Goal: Transaction & Acquisition: Download file/media

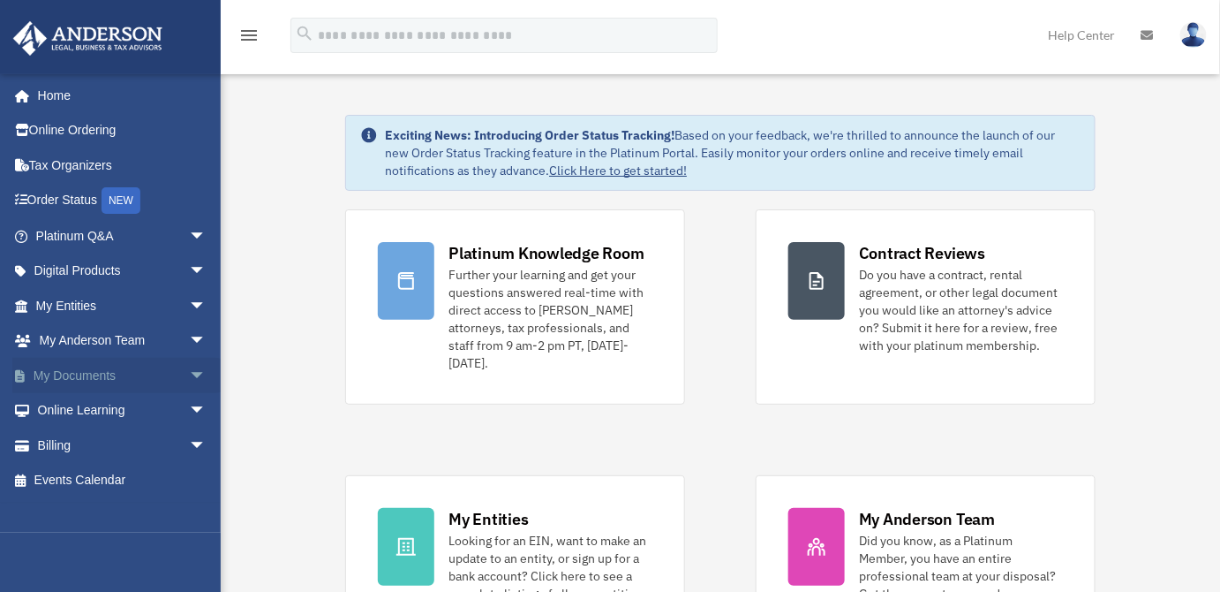
click at [189, 371] on span "arrow_drop_down" at bounding box center [206, 376] width 35 height 36
click at [75, 417] on link "Box" at bounding box center [129, 410] width 208 height 35
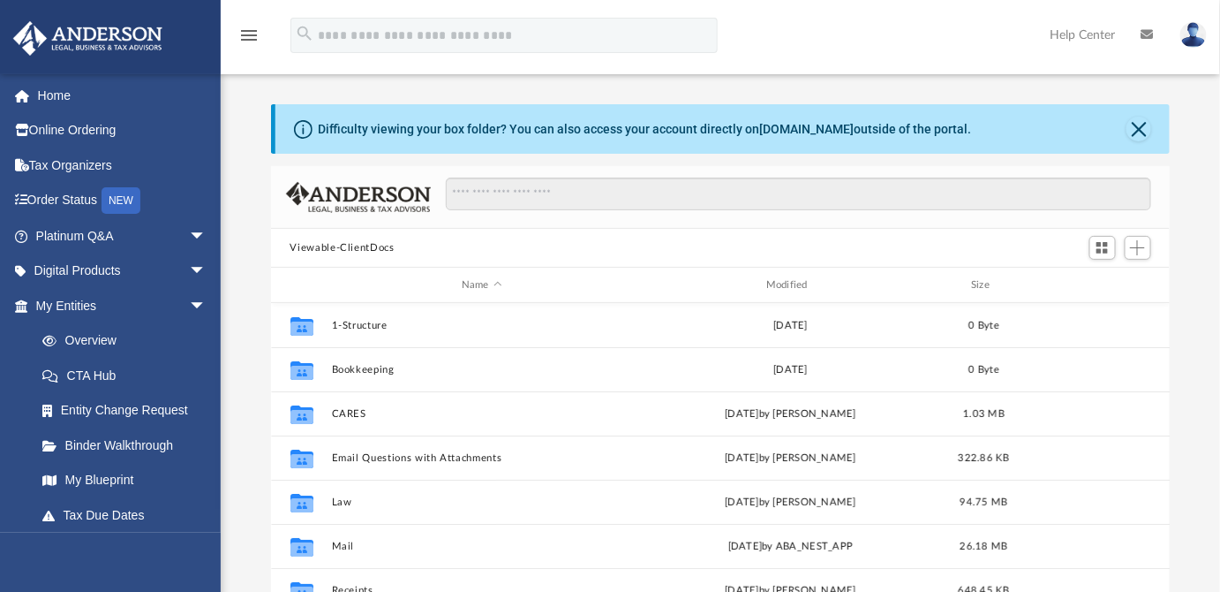
scroll to position [389, 888]
click at [1140, 130] on button "Close" at bounding box center [1139, 129] width 25 height 25
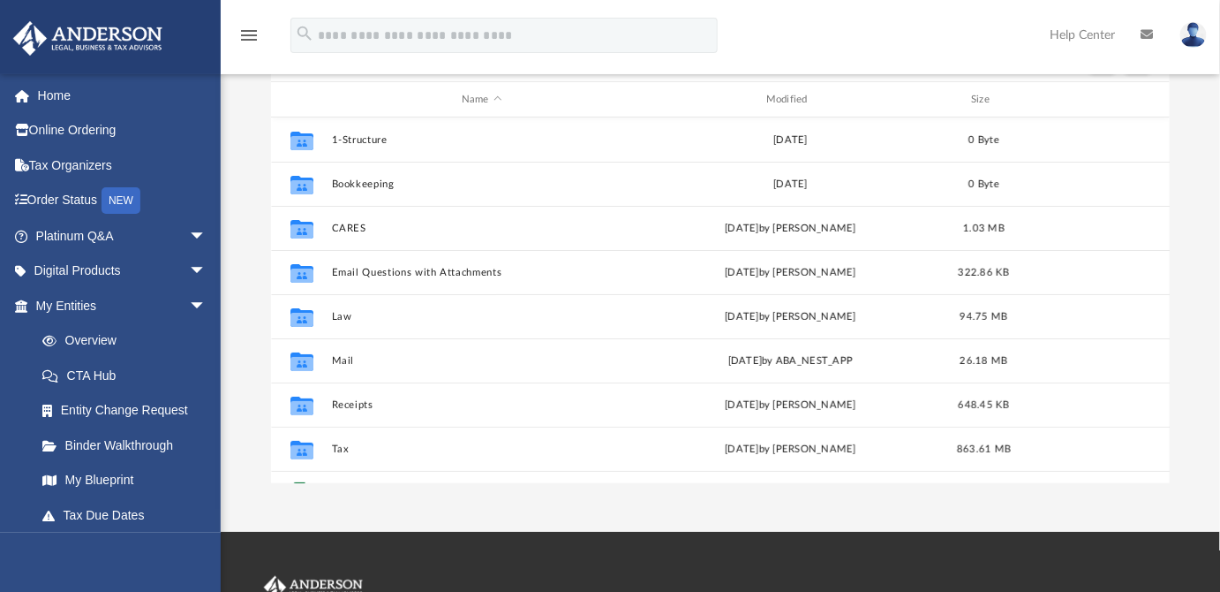
scroll to position [125, 0]
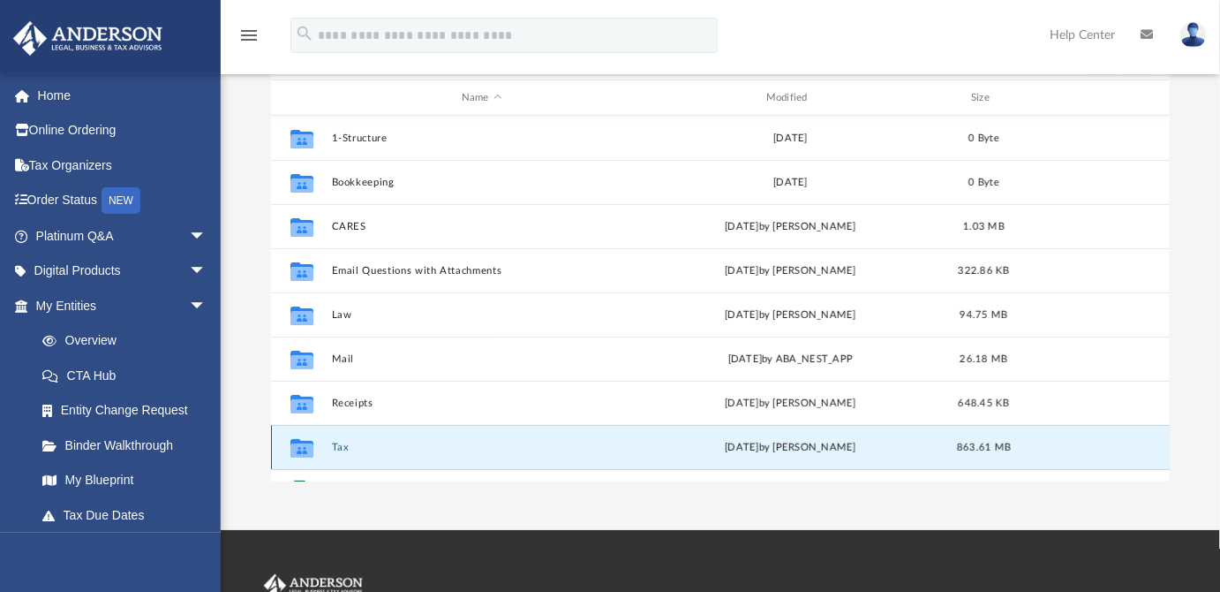
click at [338, 448] on button "Tax" at bounding box center [481, 447] width 301 height 11
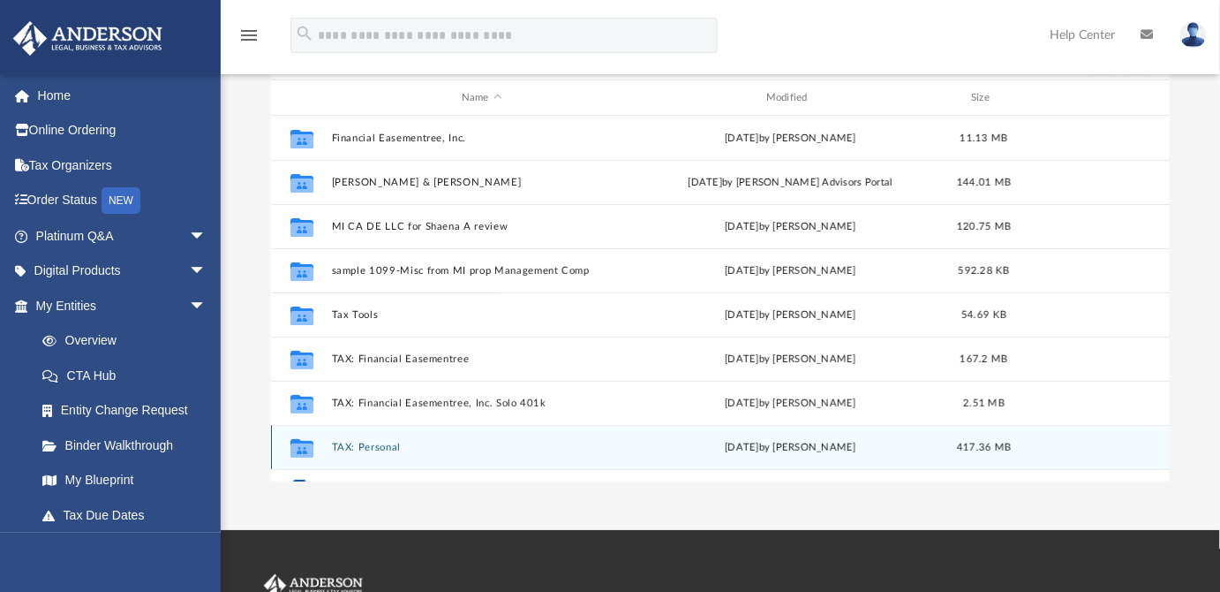
click at [393, 443] on button "TAX: Personal" at bounding box center [481, 447] width 301 height 11
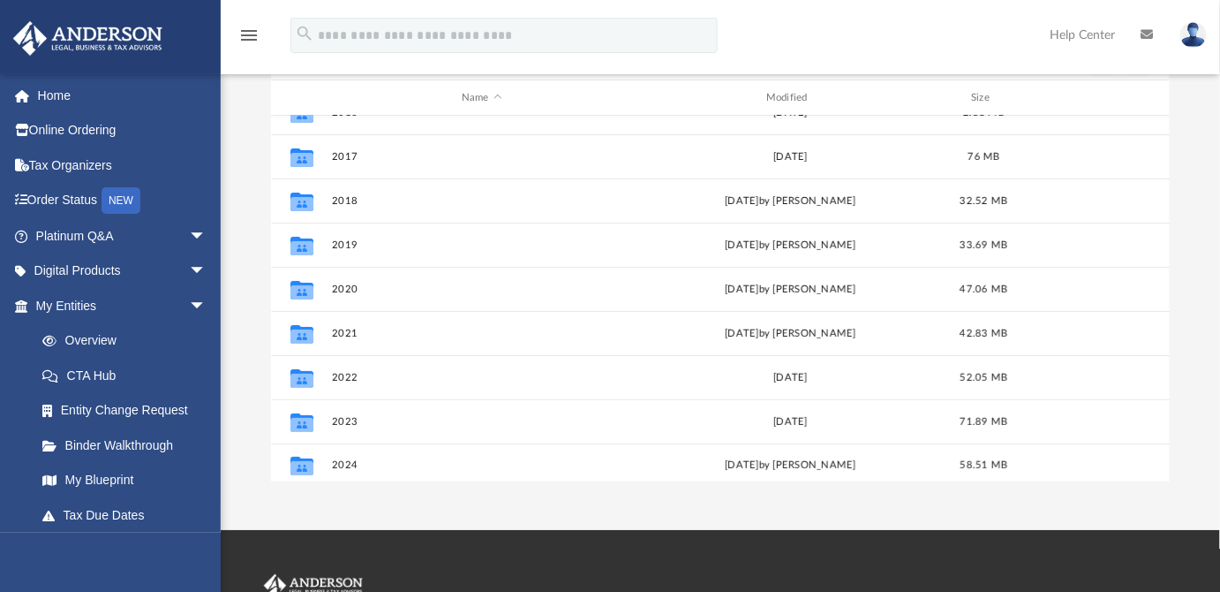
scroll to position [30, 0]
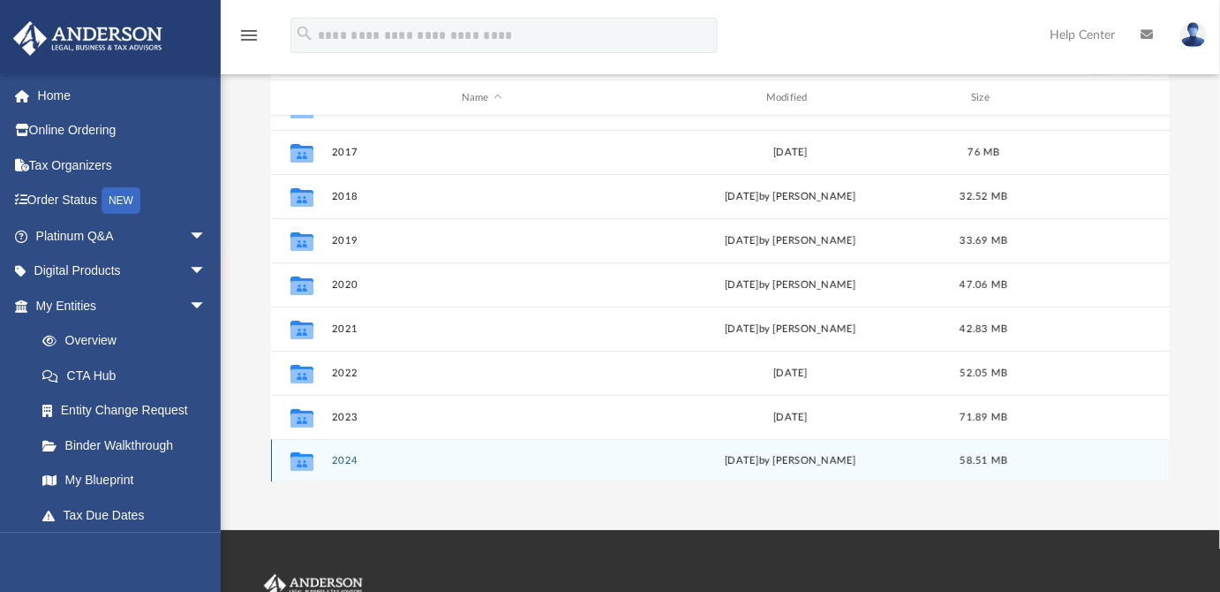
click at [828, 461] on div "Tue Sep 16 2025 by Chester Lee" at bounding box center [790, 461] width 301 height 16
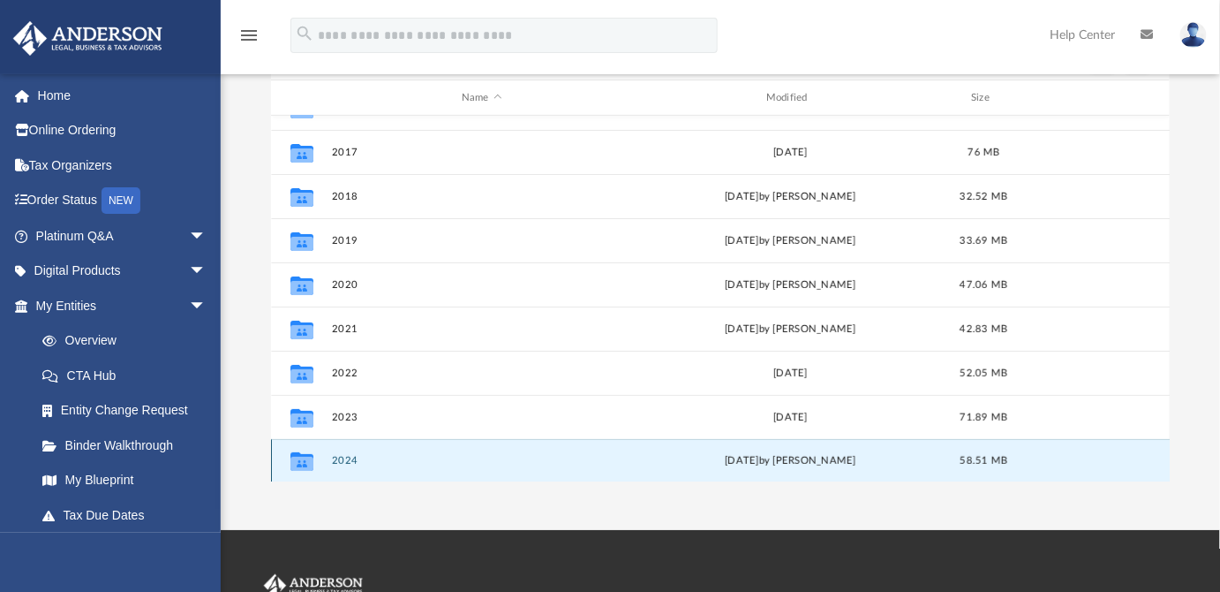
click at [301, 463] on icon "grid" at bounding box center [301, 464] width 23 height 14
click at [348, 457] on button "2024" at bounding box center [481, 460] width 301 height 11
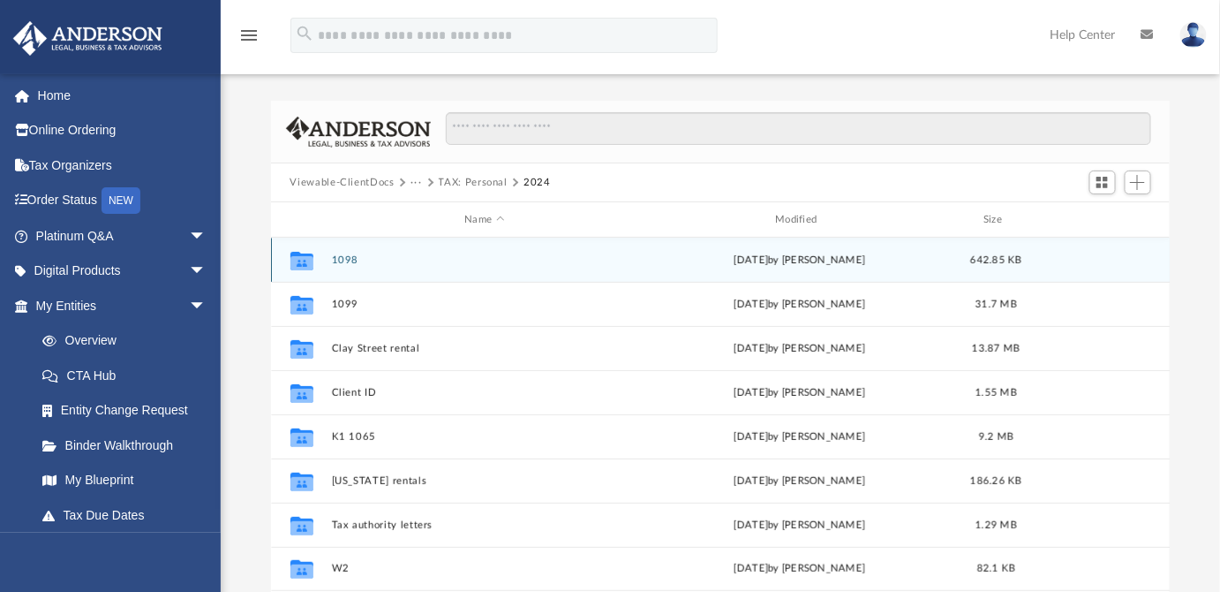
scroll to position [0, 0]
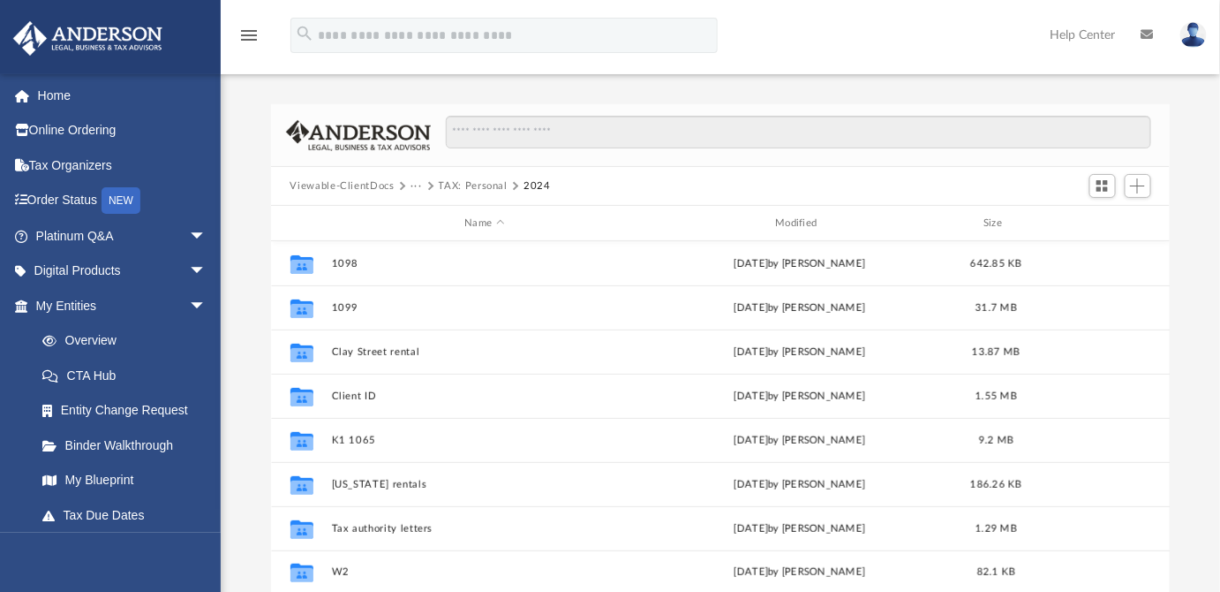
click at [442, 186] on button "TAX: Personal" at bounding box center [473, 186] width 69 height 16
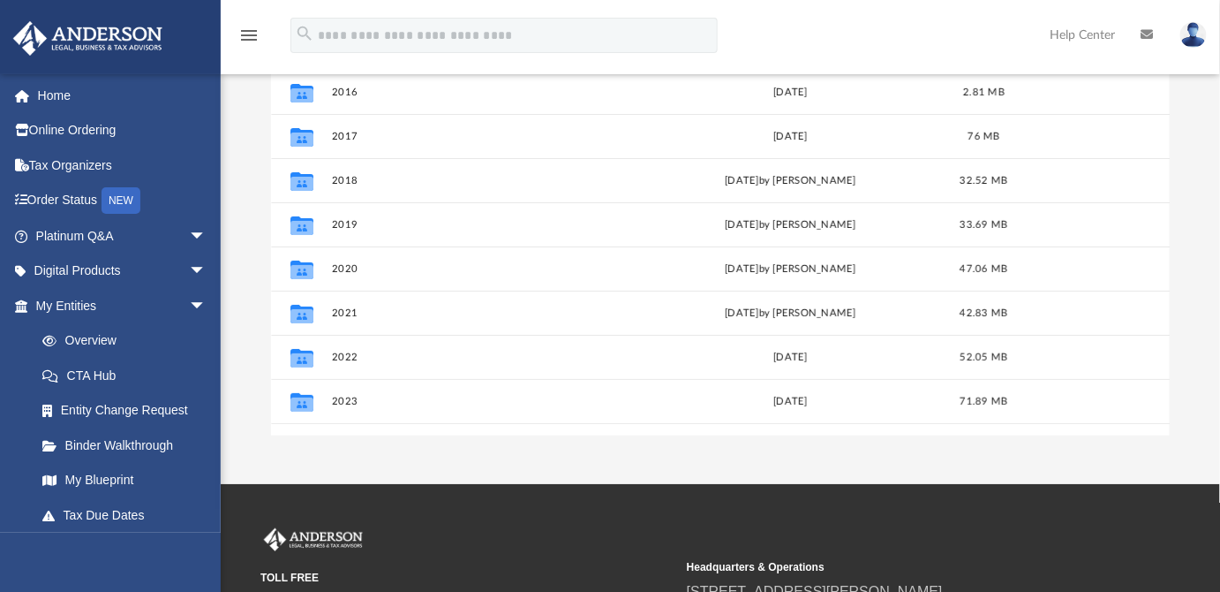
scroll to position [172, 0]
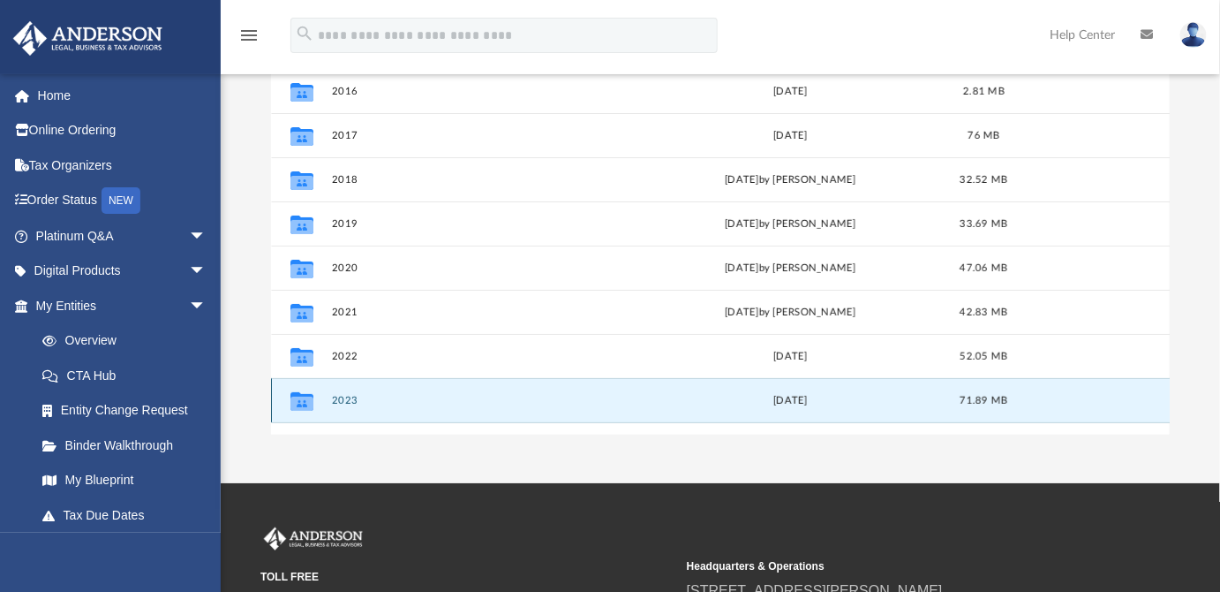
click at [341, 398] on button "2023" at bounding box center [481, 400] width 301 height 11
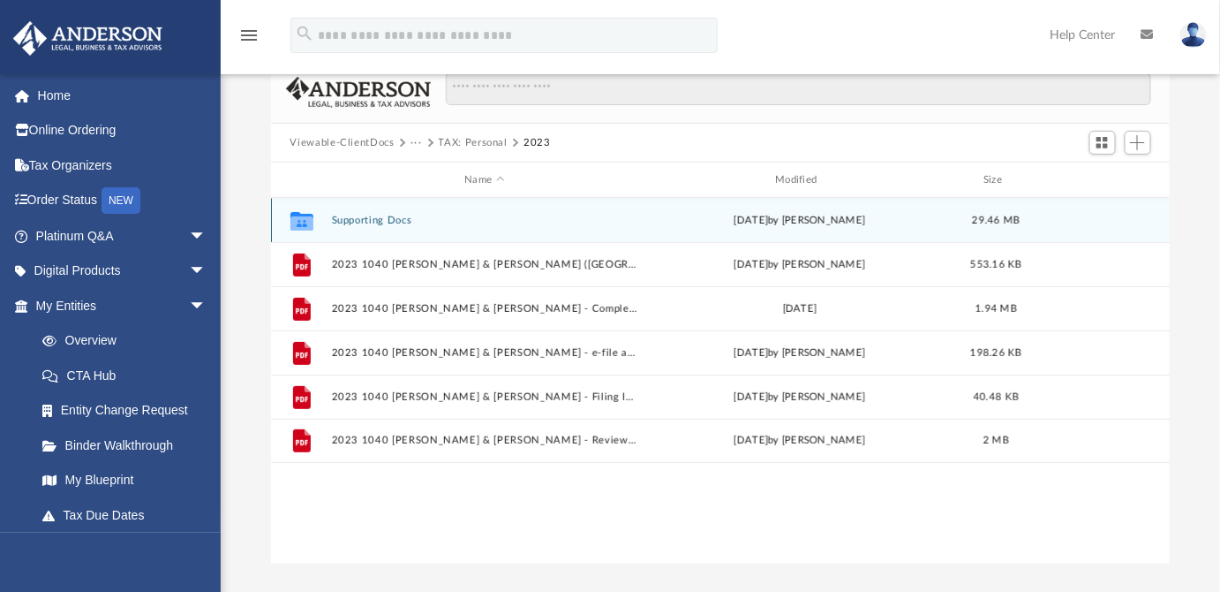
scroll to position [42, 0]
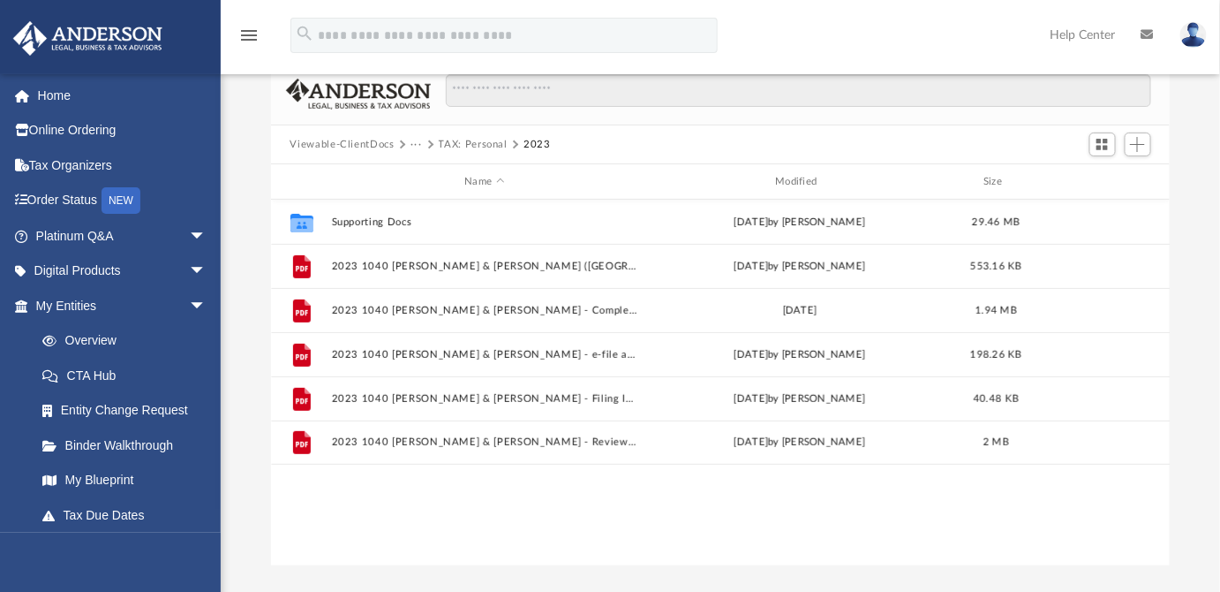
click at [443, 143] on button "TAX: Personal" at bounding box center [473, 145] width 69 height 16
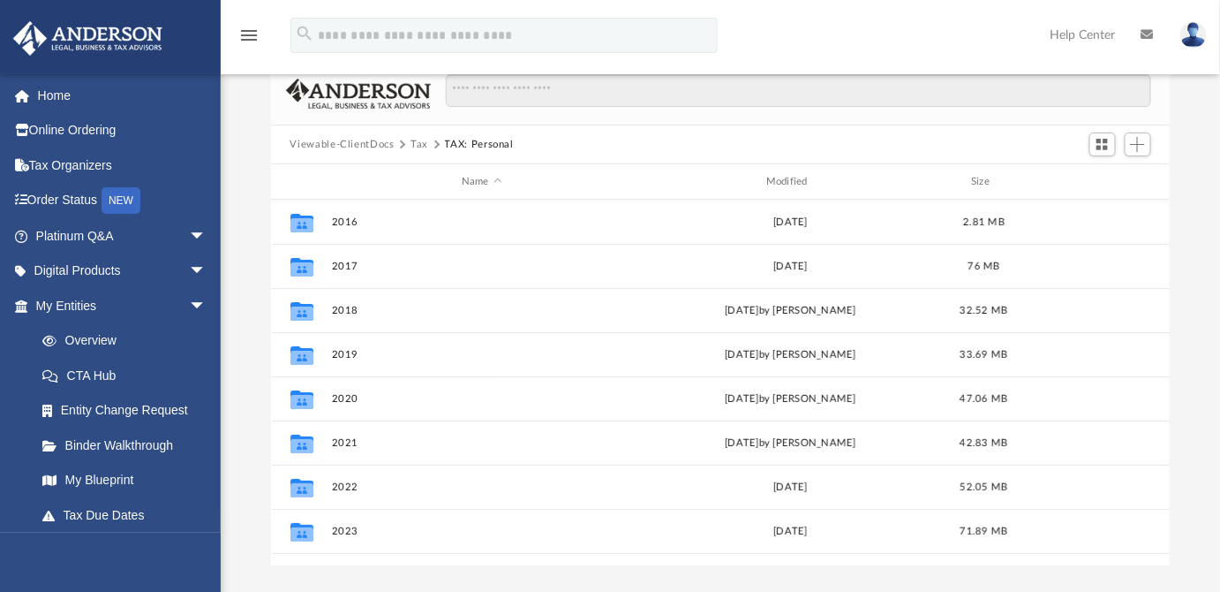
click at [411, 140] on button "Tax" at bounding box center [420, 145] width 18 height 16
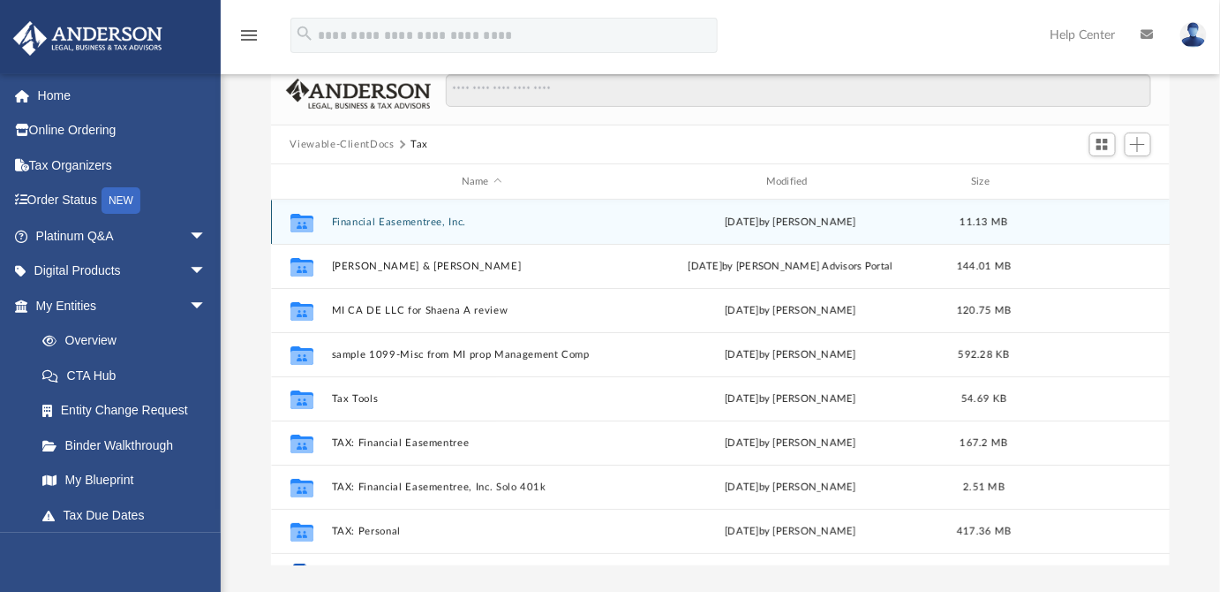
click at [396, 214] on div "Collaborated Folder Financial Easementree, Inc. Mon May 19 2025 by Chester Lee …" at bounding box center [721, 222] width 900 height 44
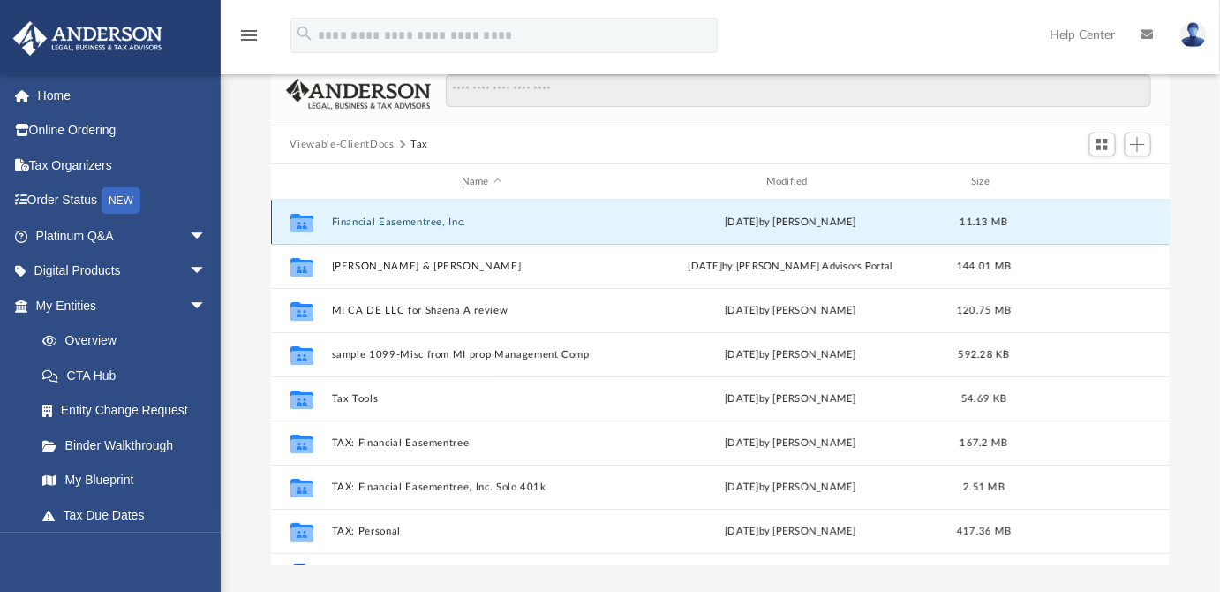
click at [387, 223] on button "Financial Easementree, Inc." at bounding box center [481, 221] width 301 height 11
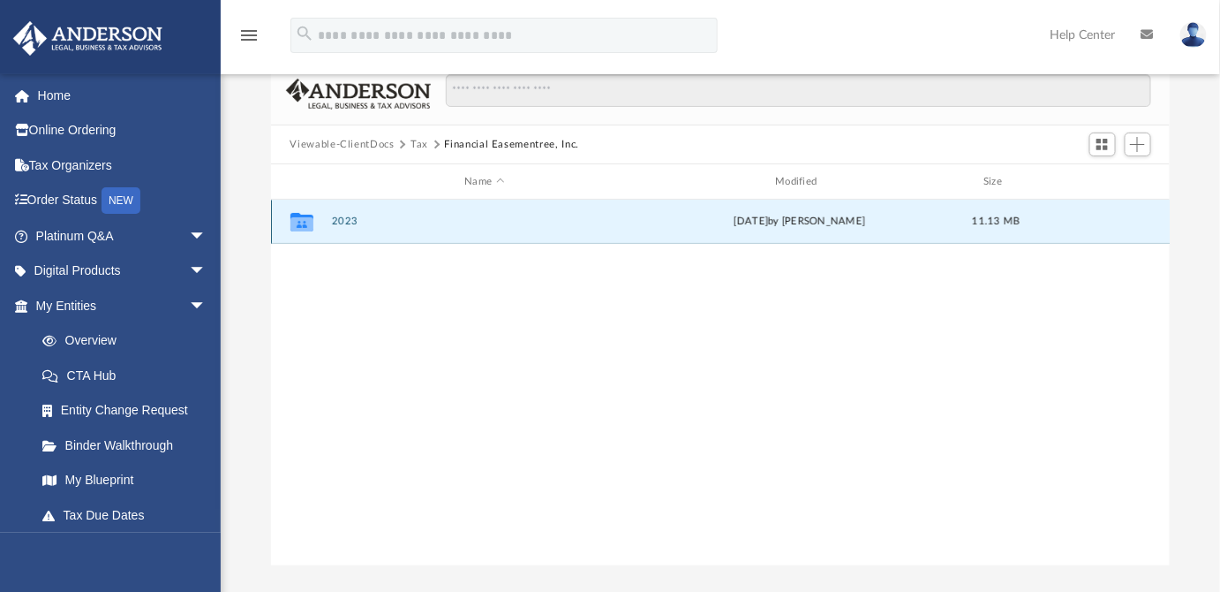
click at [348, 218] on button "2023" at bounding box center [484, 220] width 307 height 11
click at [403, 216] on button "Digital Tax Organizer" at bounding box center [484, 220] width 307 height 11
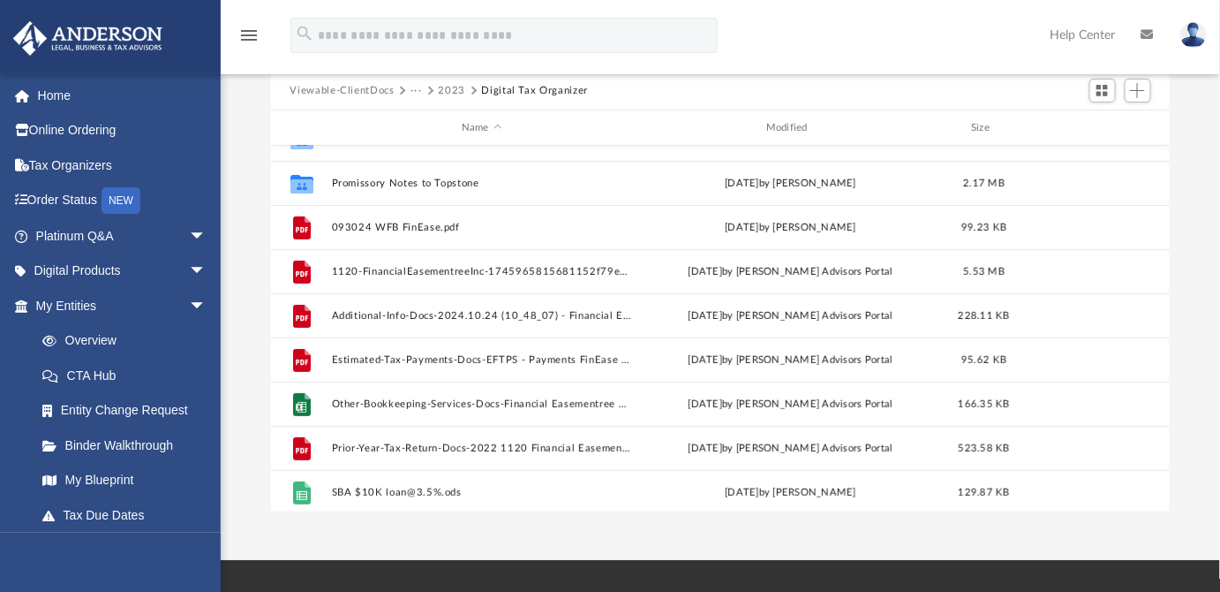
scroll to position [118, 0]
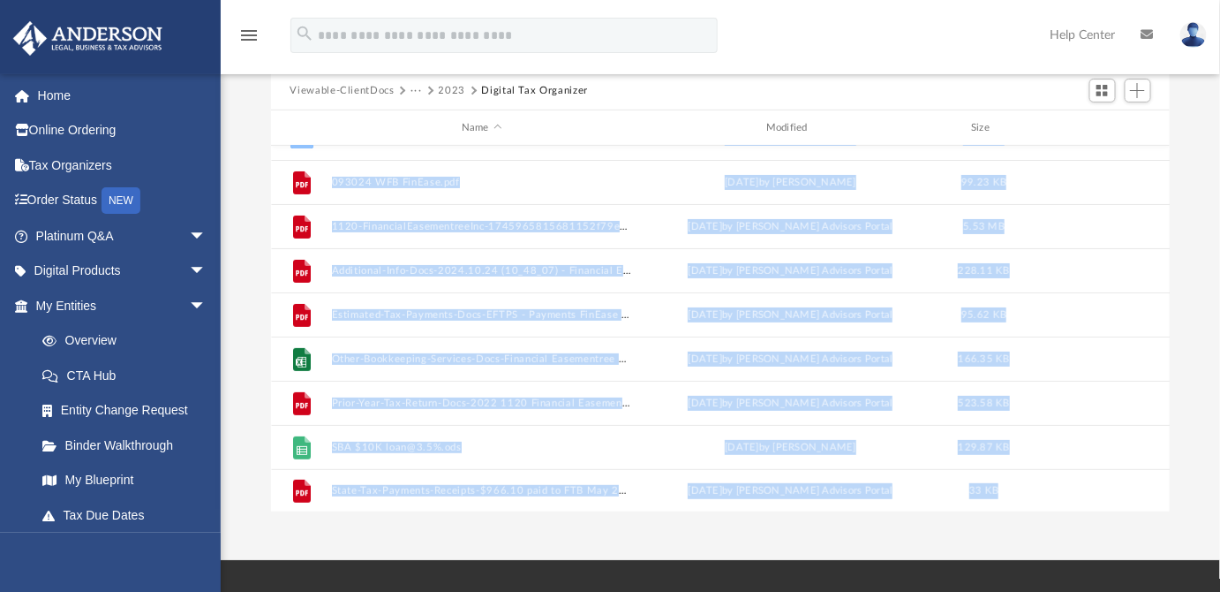
drag, startPoint x: 1163, startPoint y: 487, endPoint x: 1160, endPoint y: 452, distance: 34.5
click at [1160, 452] on body "X Get a chance to win 6 months of Platinum for free just by filling out this su…" at bounding box center [610, 390] width 1220 height 971
click at [1101, 419] on div "File Prior-Year-Tax-Return-Docs-2022 1120 Financial Easementree, Inc. - Complet…" at bounding box center [721, 403] width 900 height 44
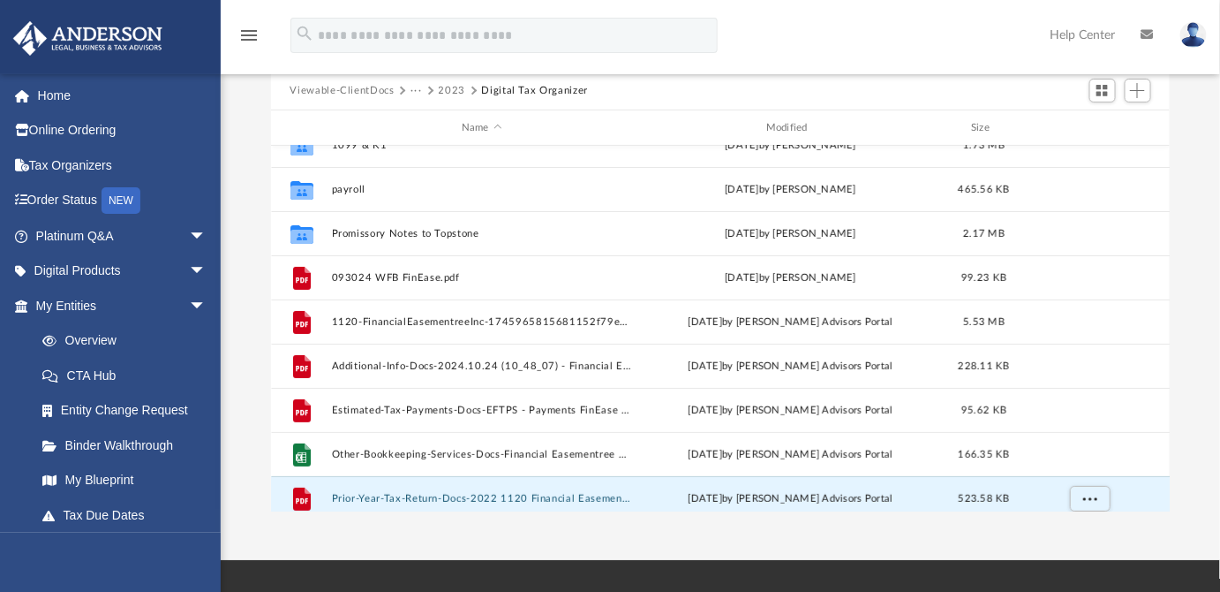
scroll to position [0, 0]
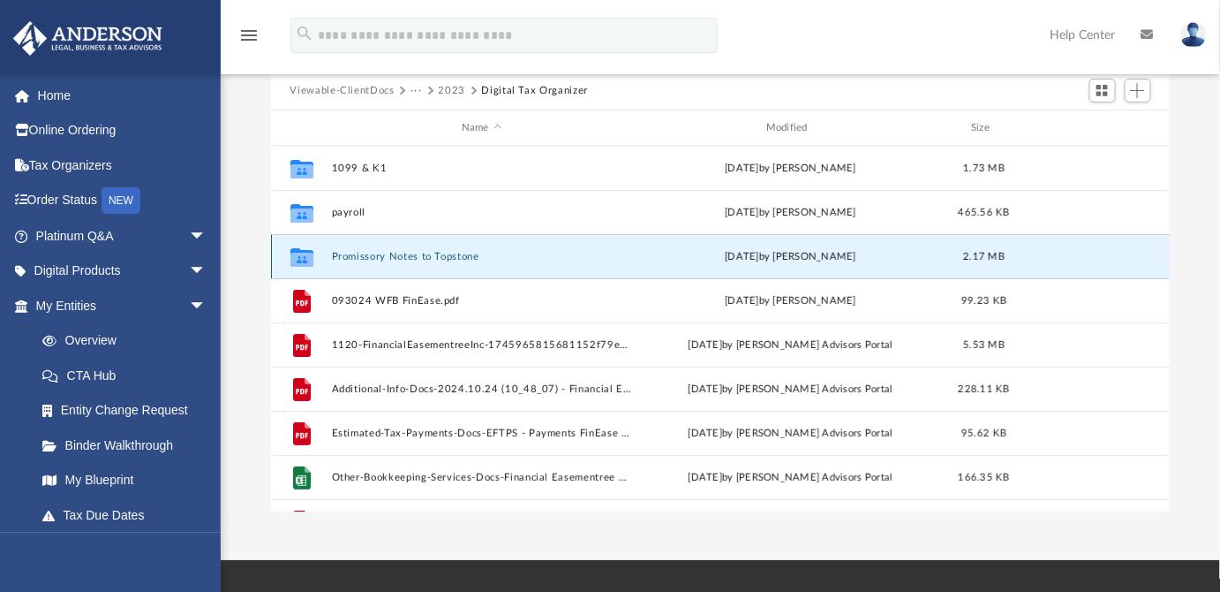
click at [410, 253] on button "Promissory Notes to Topstone" at bounding box center [481, 256] width 301 height 11
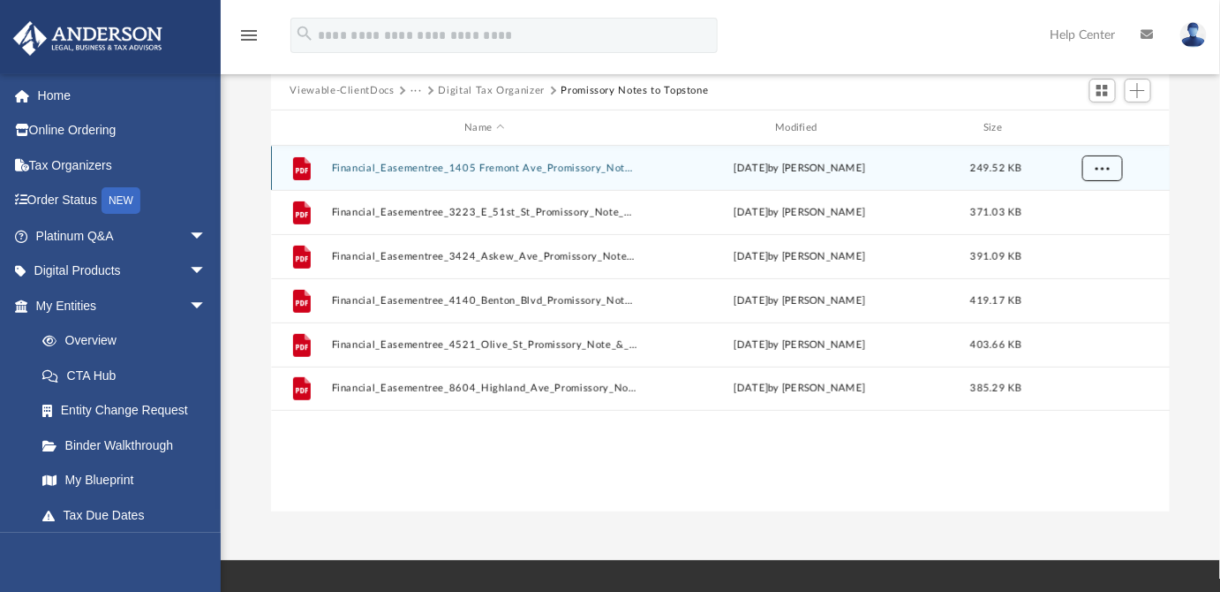
click at [1104, 162] on span "More options" at bounding box center [1102, 167] width 14 height 10
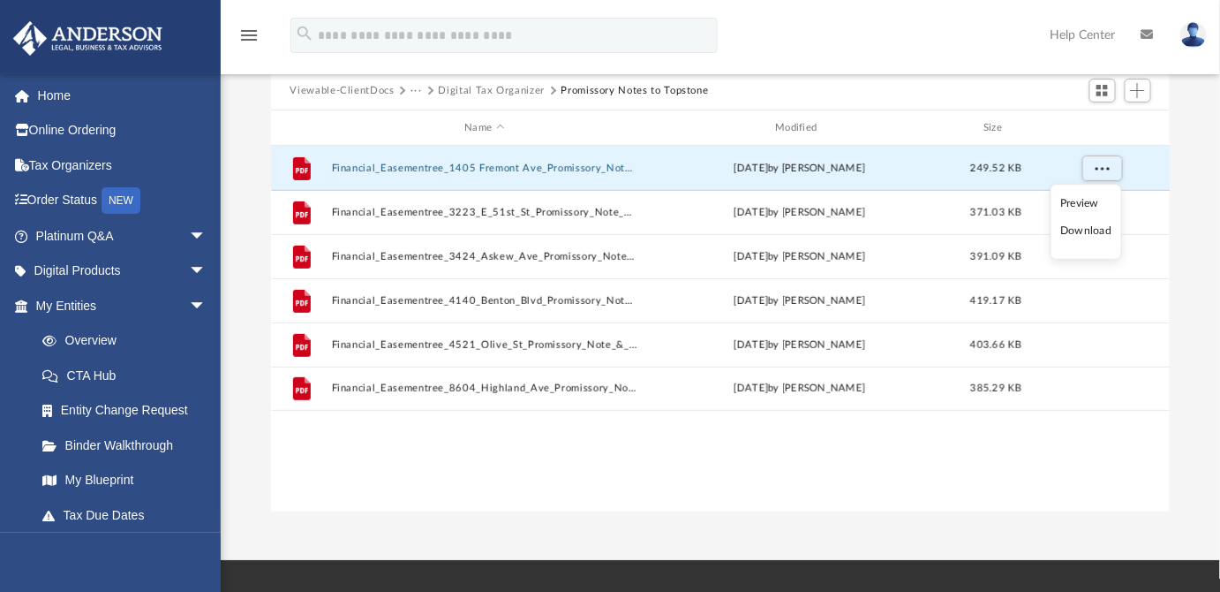
click at [1085, 235] on li "Download" at bounding box center [1086, 231] width 51 height 19
click at [1106, 165] on span "More options" at bounding box center [1102, 167] width 14 height 10
click at [1105, 163] on span "More options" at bounding box center [1102, 167] width 14 height 10
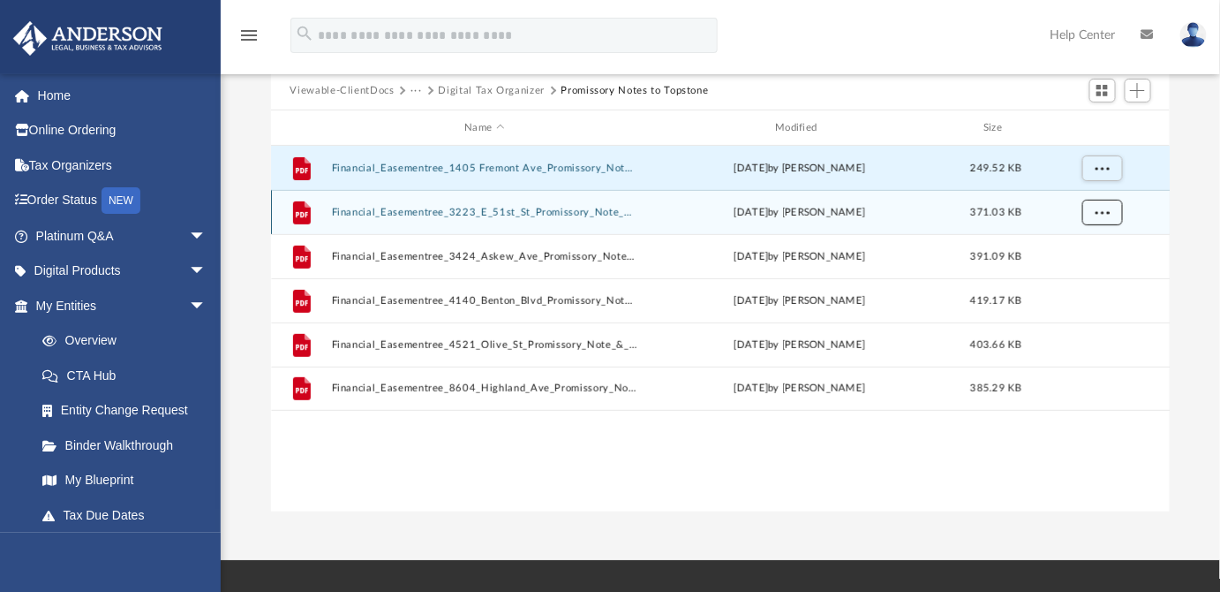
click at [1090, 212] on button "More options" at bounding box center [1102, 213] width 41 height 26
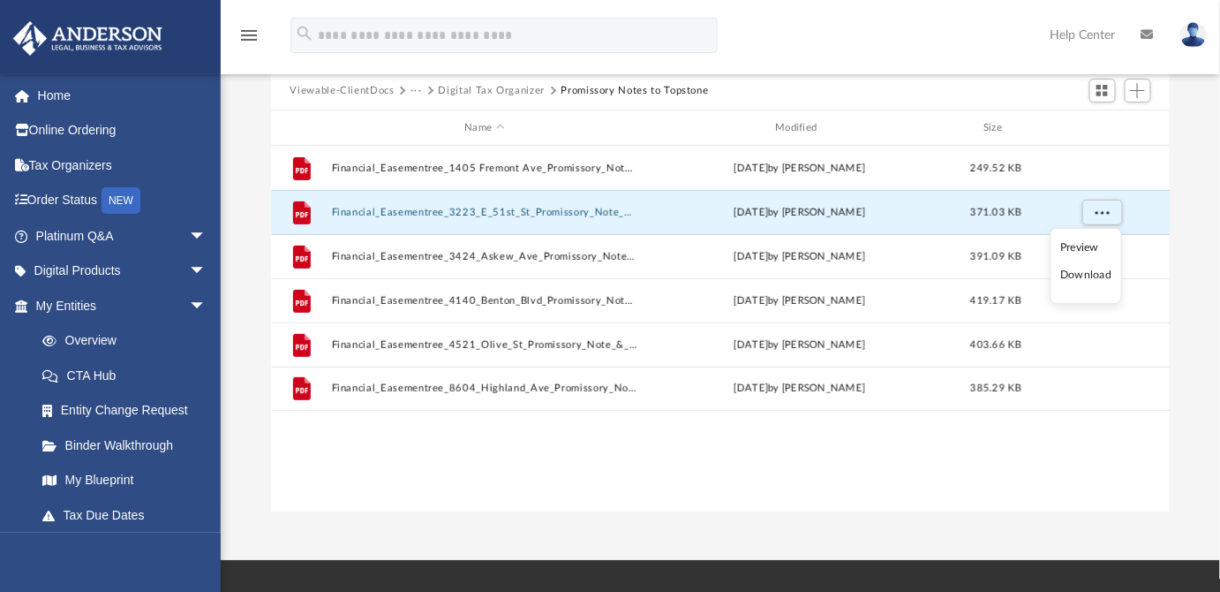
click at [1069, 279] on li "Download" at bounding box center [1086, 275] width 51 height 19
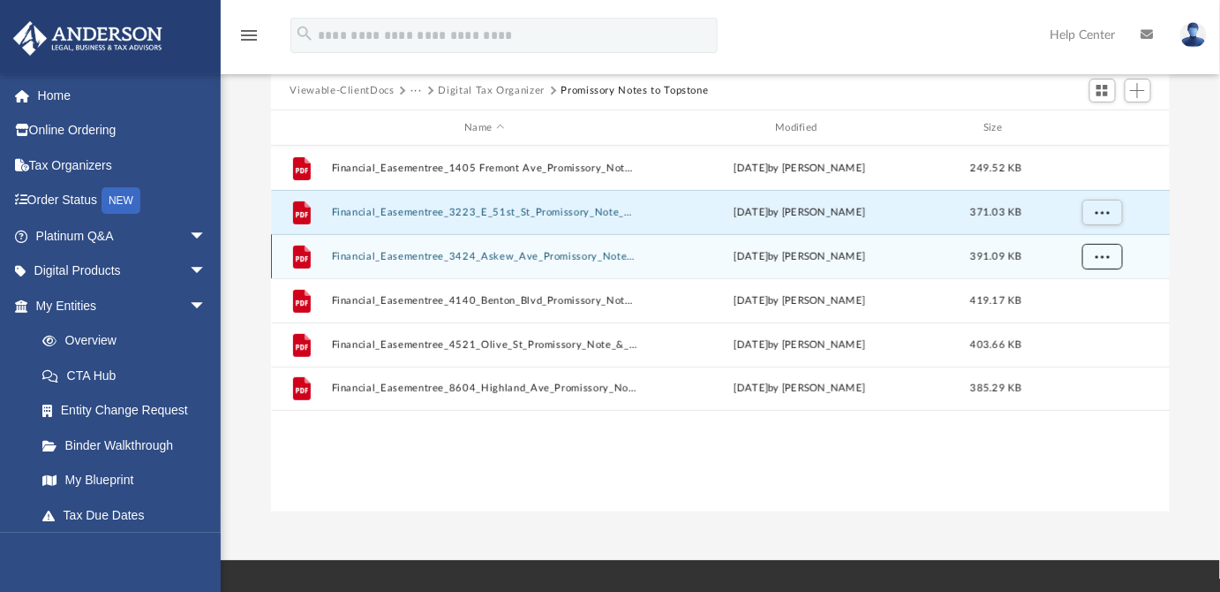
click at [1104, 253] on span "More options" at bounding box center [1102, 256] width 14 height 10
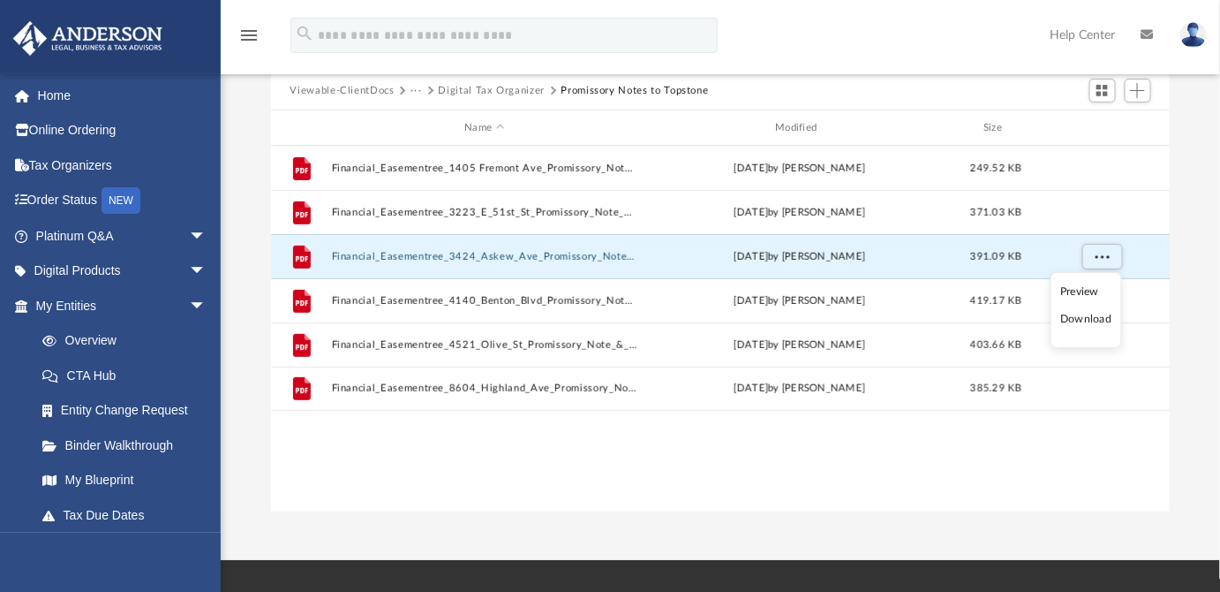
click at [1076, 318] on li "Download" at bounding box center [1086, 319] width 51 height 19
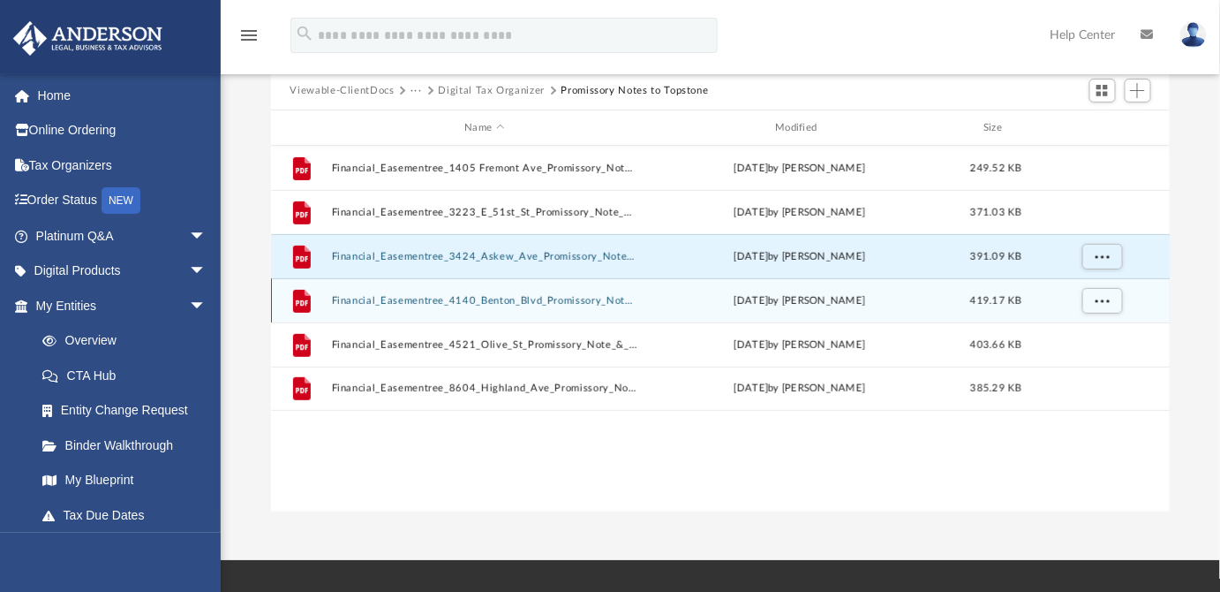
click at [1057, 300] on div "grid" at bounding box center [1101, 300] width 124 height 34
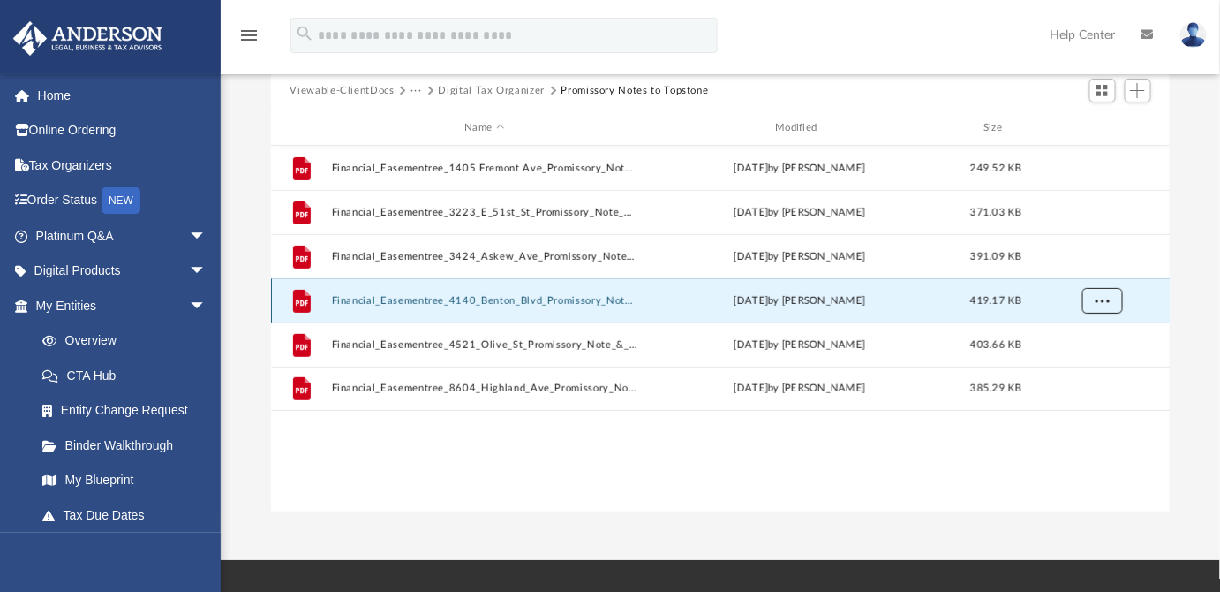
click at [1102, 299] on span "More options" at bounding box center [1102, 300] width 14 height 10
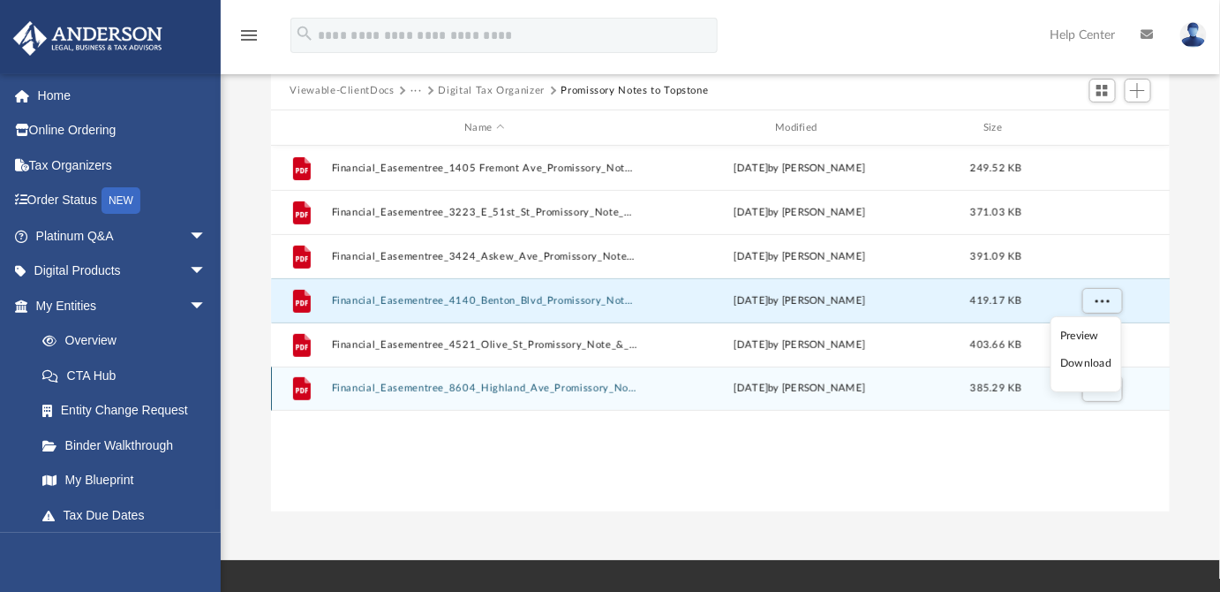
click at [1075, 370] on li "Download" at bounding box center [1086, 363] width 51 height 19
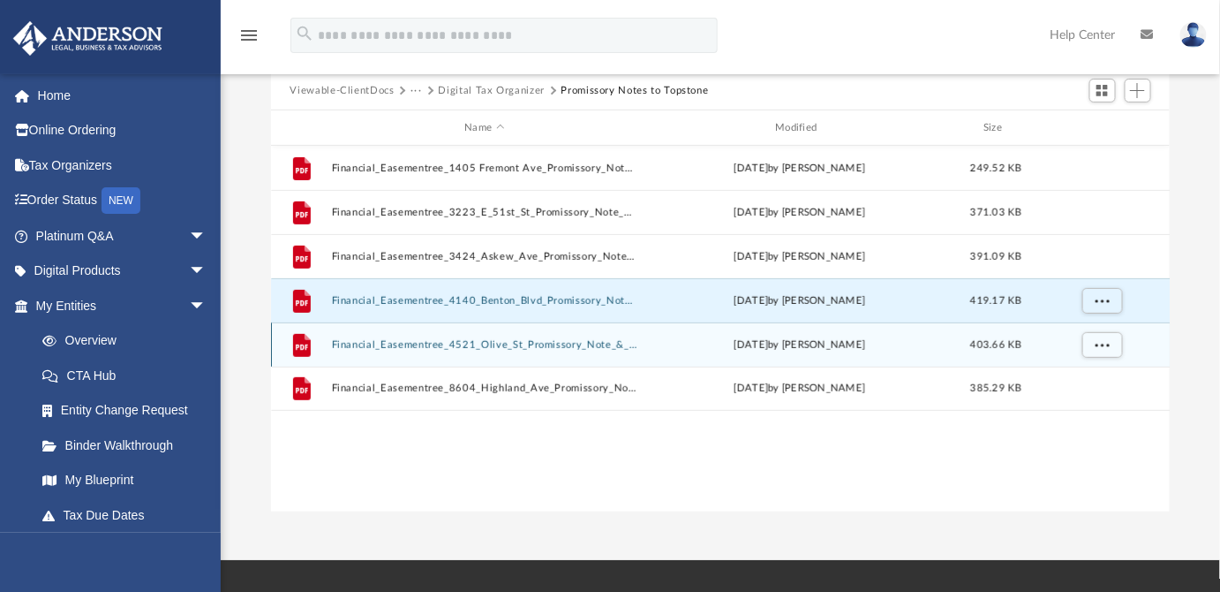
click at [1059, 344] on div "grid" at bounding box center [1101, 345] width 124 height 34
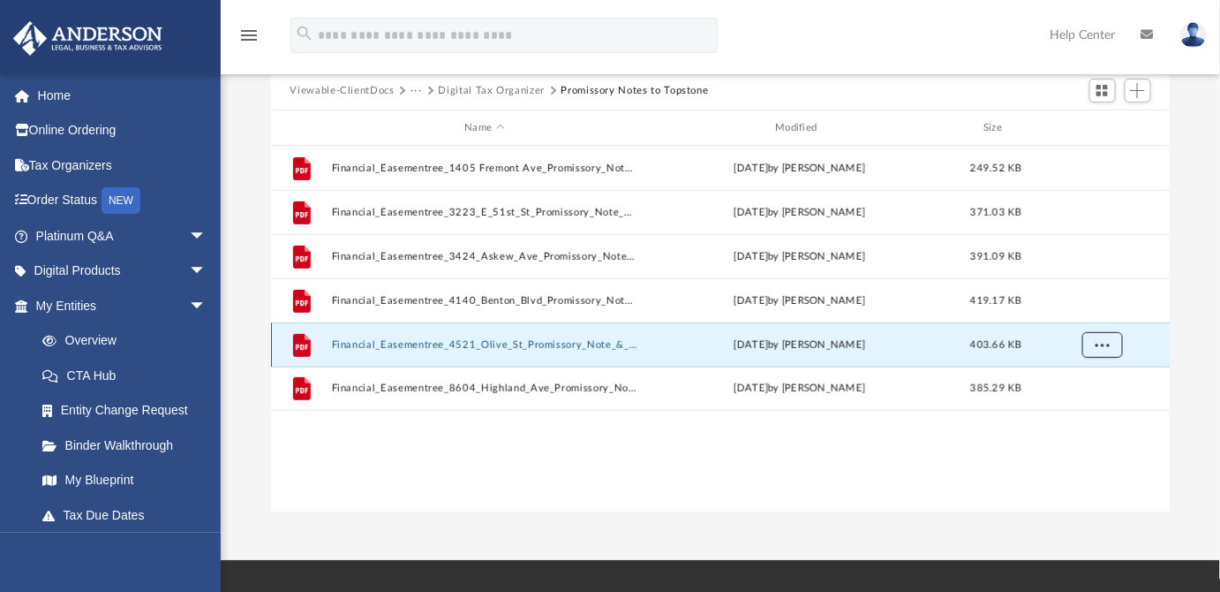
click at [1106, 339] on span "More options" at bounding box center [1102, 344] width 14 height 10
click at [1072, 404] on li "Download" at bounding box center [1086, 407] width 51 height 19
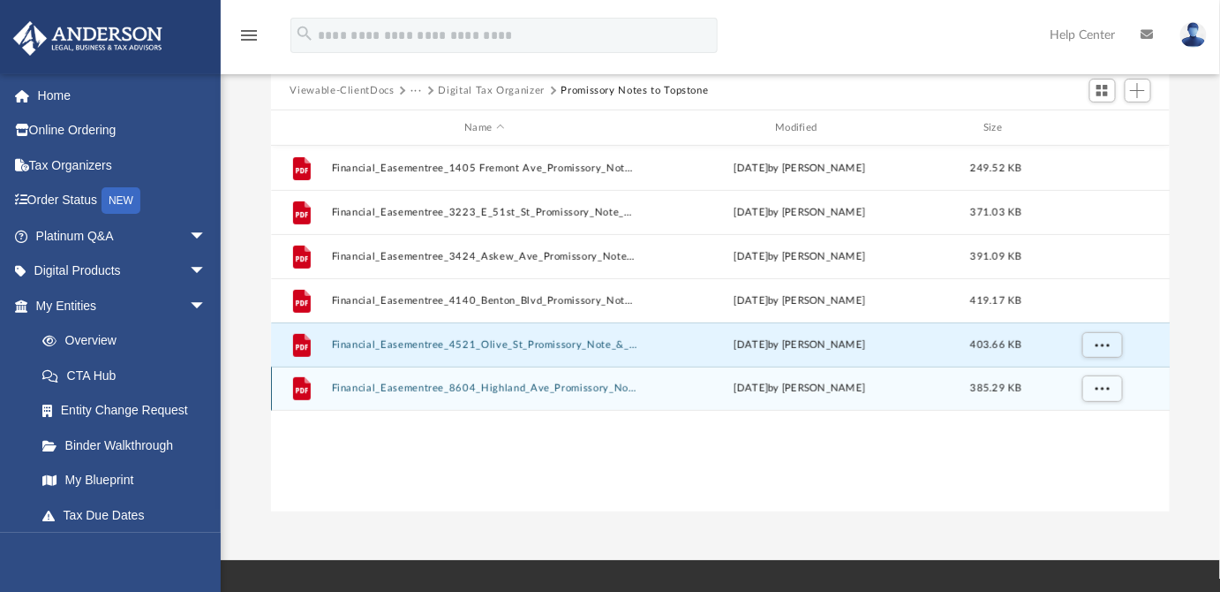
click at [1053, 383] on div "grid" at bounding box center [1101, 389] width 124 height 34
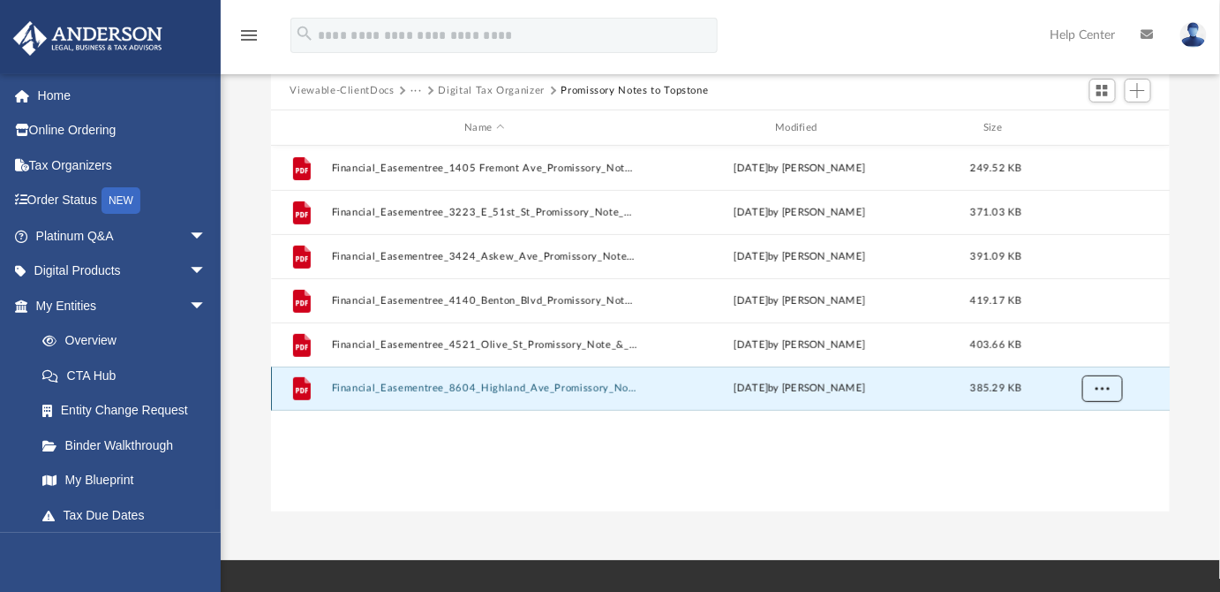
click at [1096, 387] on span "More options" at bounding box center [1102, 388] width 14 height 10
click at [1074, 453] on li "Download" at bounding box center [1086, 451] width 51 height 19
